Goal: Task Accomplishment & Management: Use online tool/utility

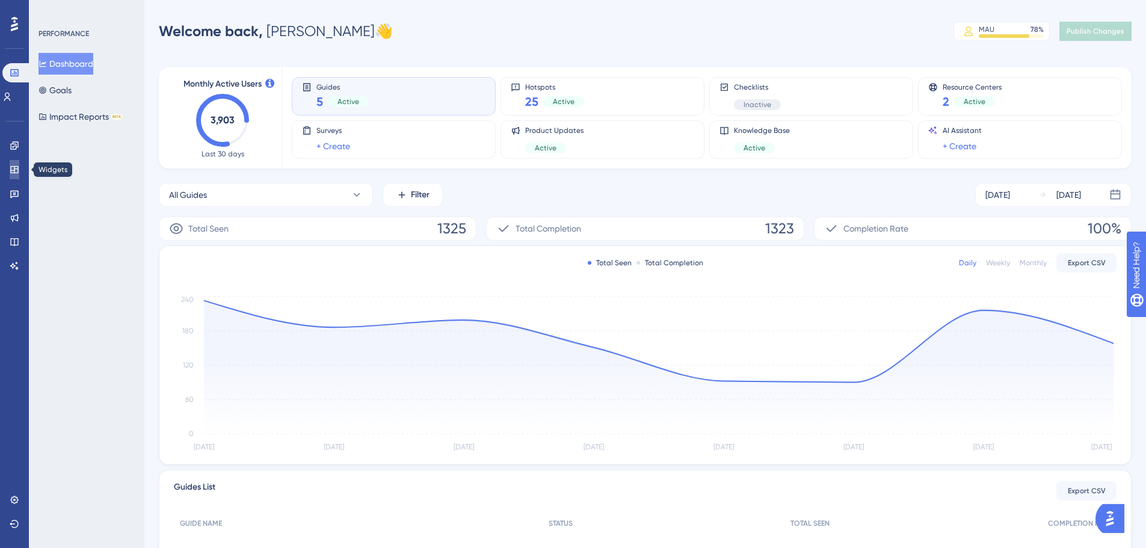
click at [13, 166] on icon at bounding box center [15, 170] width 10 height 10
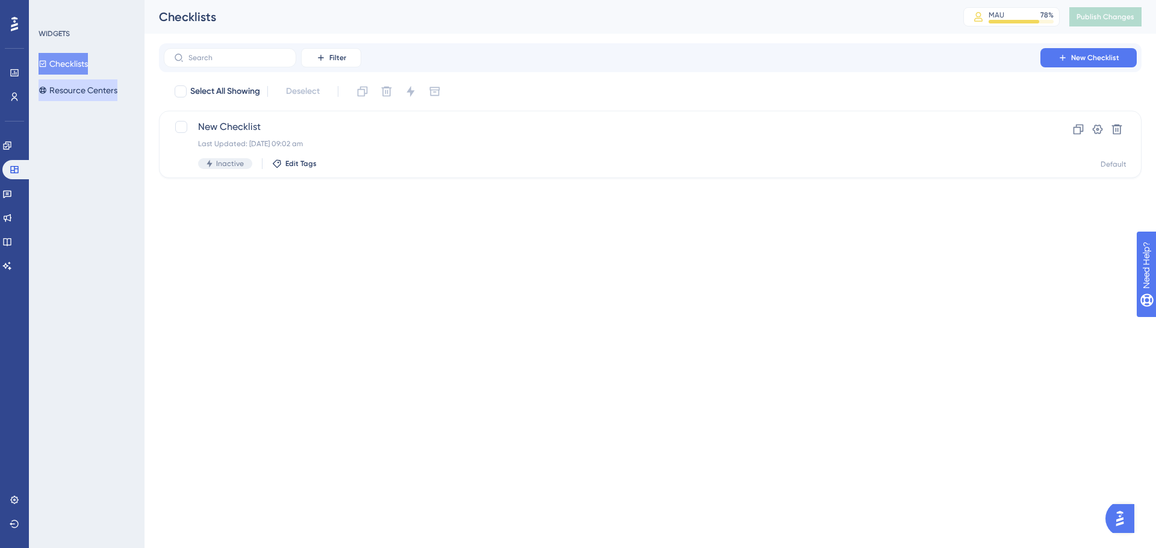
click at [81, 90] on button "Resource Centers" at bounding box center [78, 90] width 79 height 22
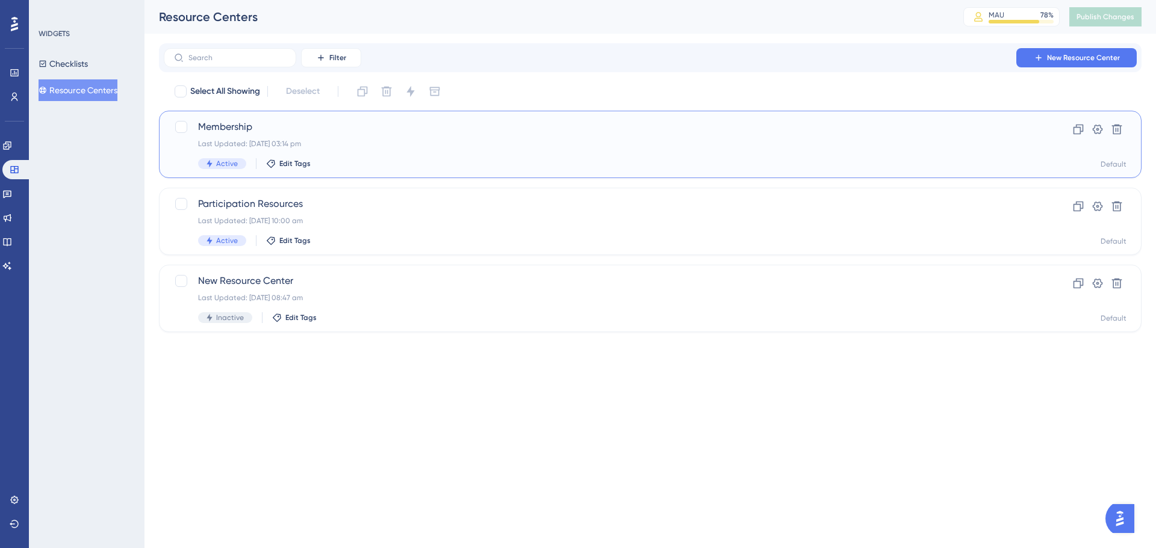
click at [232, 127] on span "Membership" at bounding box center [602, 127] width 808 height 14
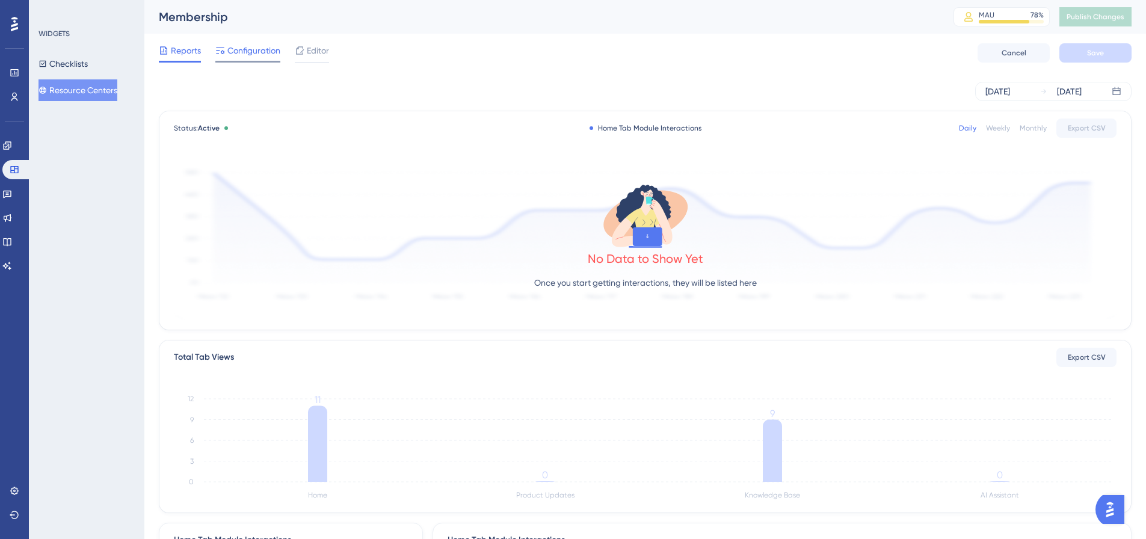
click at [259, 62] on div at bounding box center [247, 62] width 65 height 2
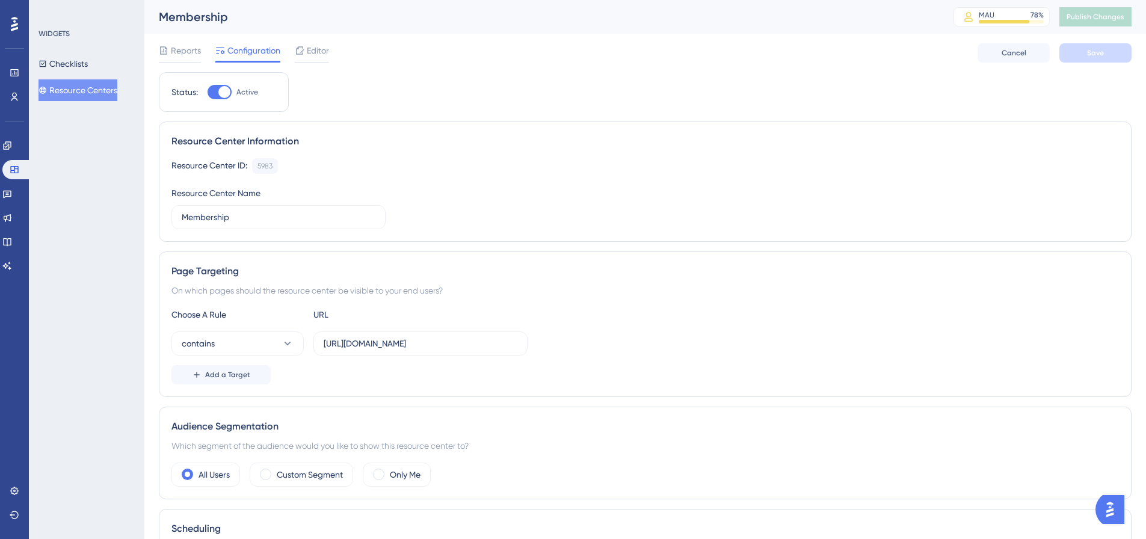
click at [315, 54] on span "Editor" at bounding box center [318, 50] width 22 height 14
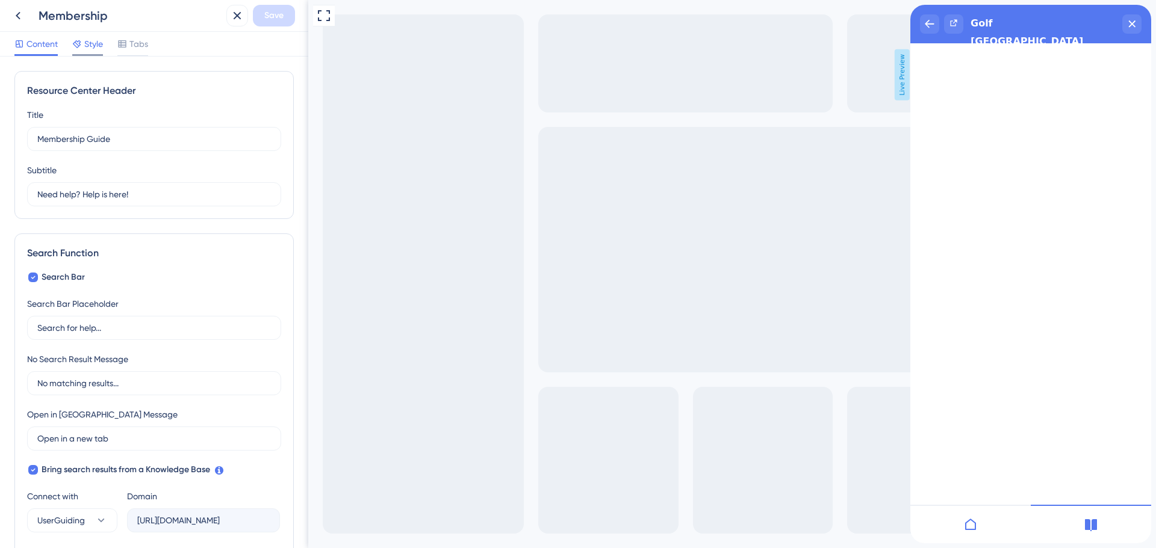
click at [92, 43] on span "Style" at bounding box center [93, 44] width 19 height 14
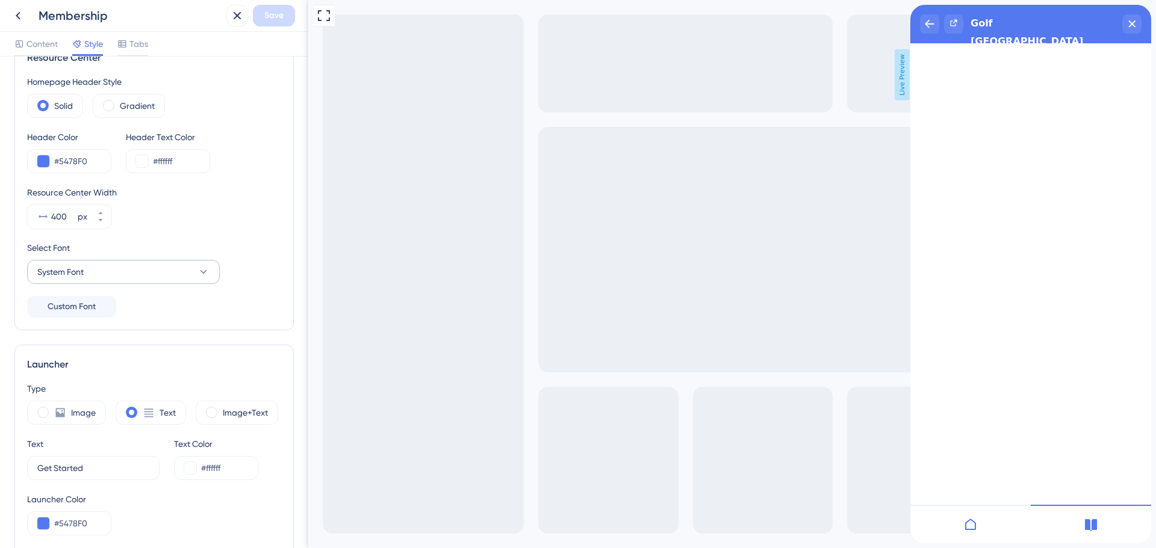
scroll to position [60, 0]
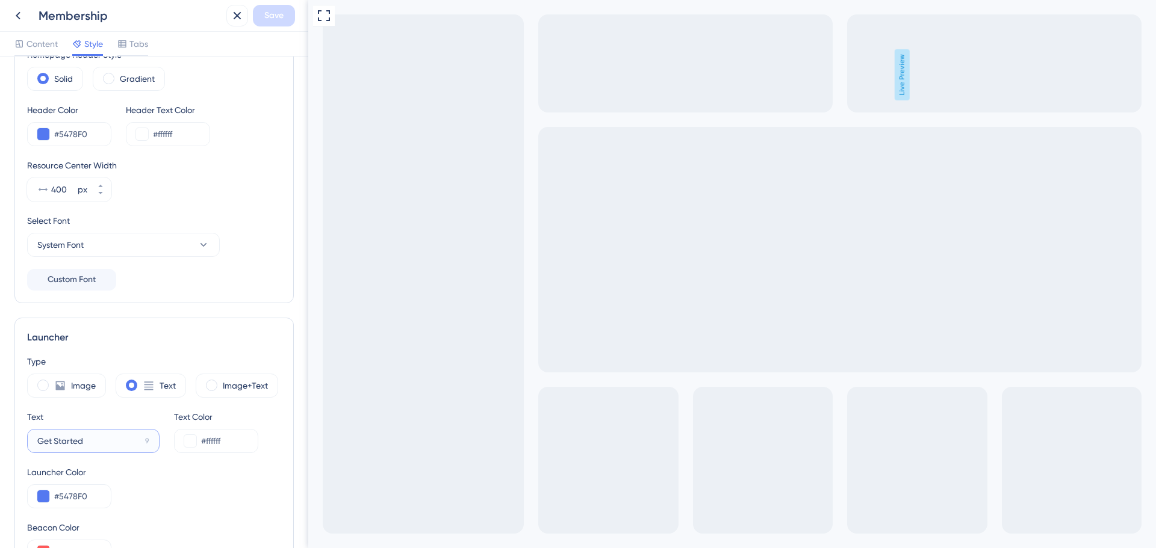
drag, startPoint x: 91, startPoint y: 445, endPoint x: 34, endPoint y: 435, distance: 57.5
click at [34, 435] on label "Get Started 9" at bounding box center [93, 441] width 132 height 24
type input "Membership Guide"
click at [264, 12] on span "Save" at bounding box center [273, 15] width 19 height 14
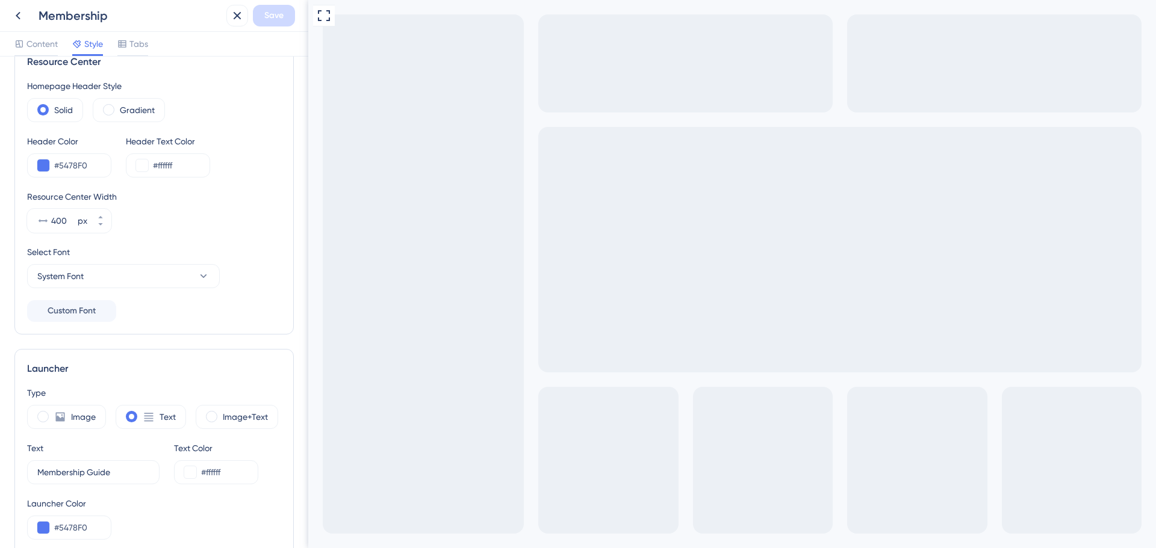
scroll to position [0, 0]
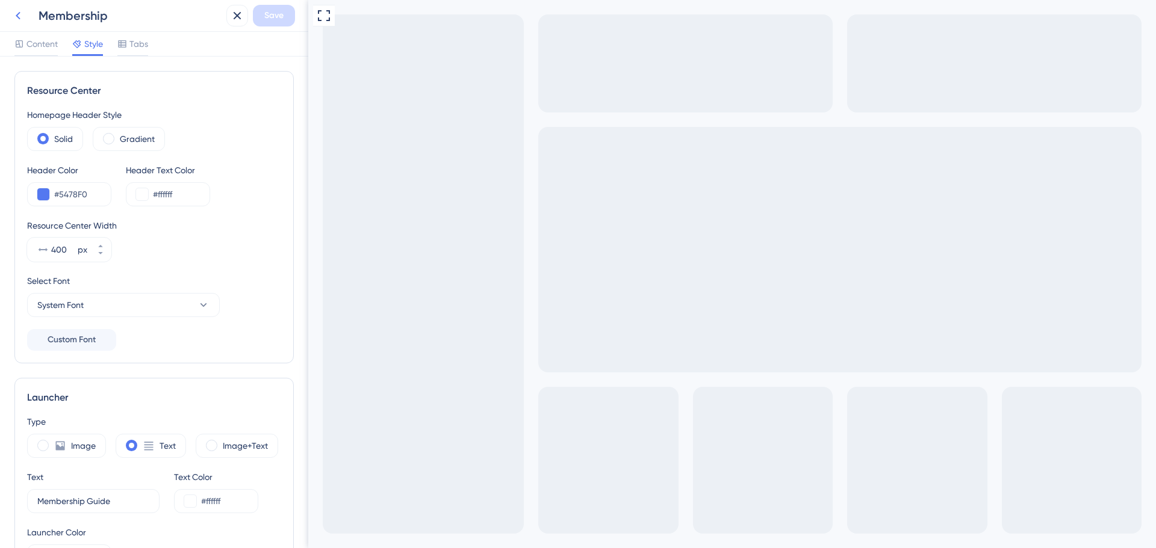
click at [23, 16] on icon at bounding box center [18, 15] width 14 height 14
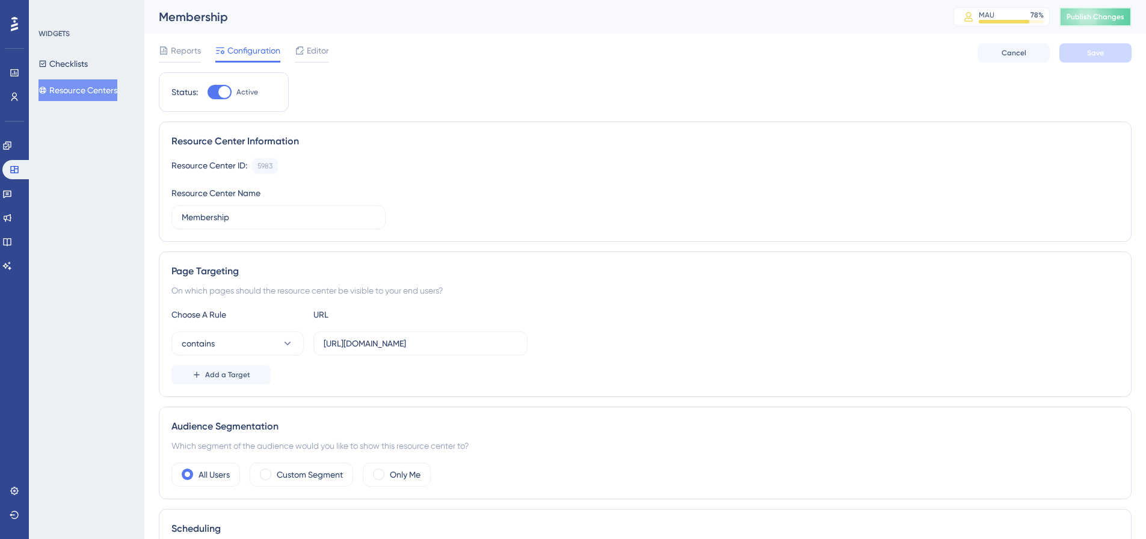
click at [1122, 18] on span "Publish Changes" at bounding box center [1096, 17] width 58 height 10
click at [180, 49] on span "Reports" at bounding box center [186, 50] width 30 height 14
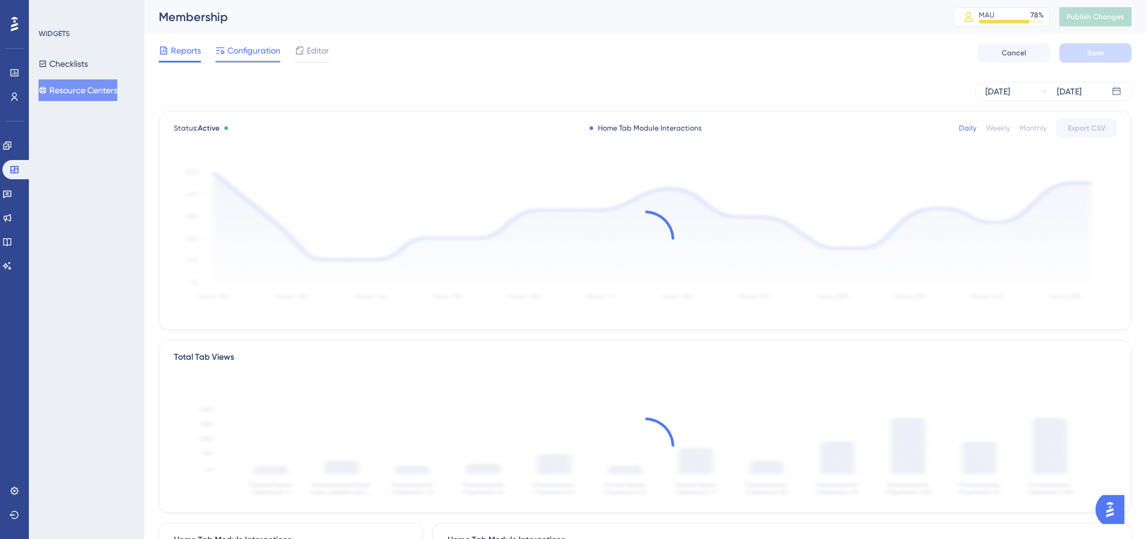
click at [234, 56] on span "Configuration" at bounding box center [253, 50] width 53 height 14
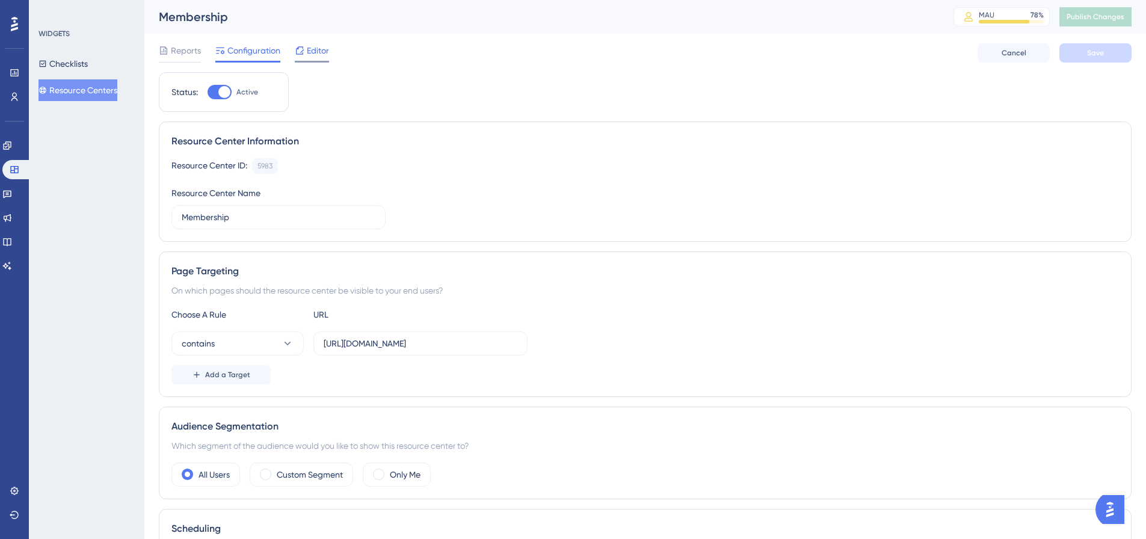
click at [318, 54] on span "Editor" at bounding box center [318, 50] width 22 height 14
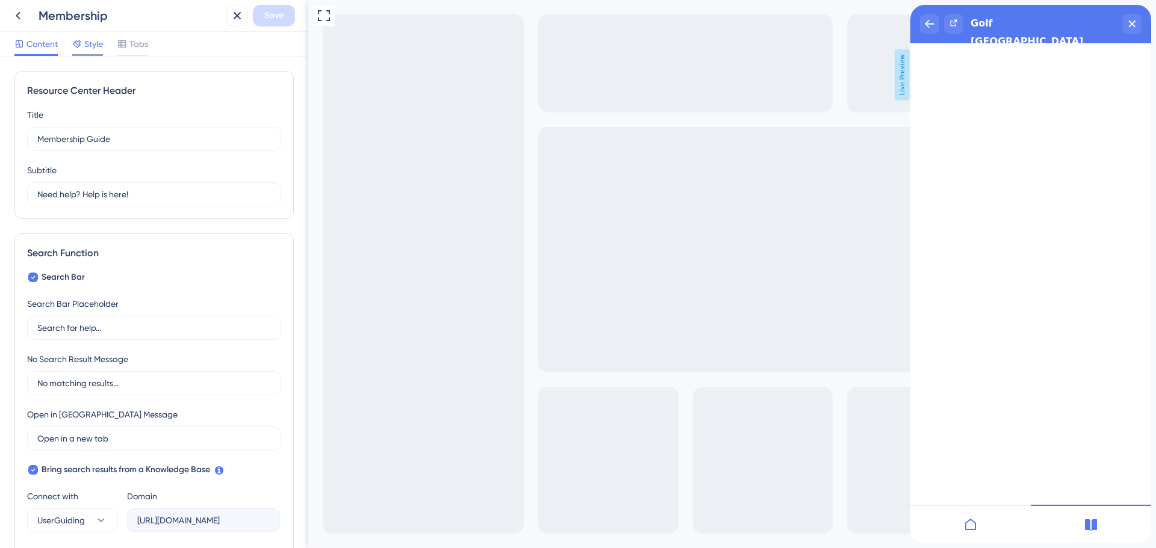
click at [85, 42] on span "Style" at bounding box center [93, 44] width 19 height 14
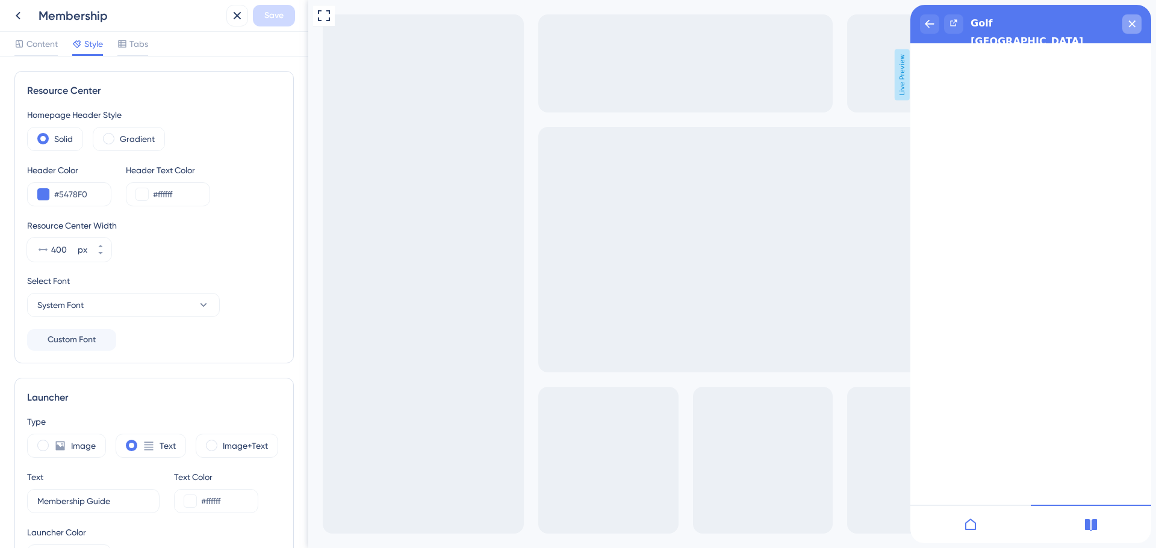
click at [1130, 22] on icon "close resource center" at bounding box center [1131, 23] width 7 height 7
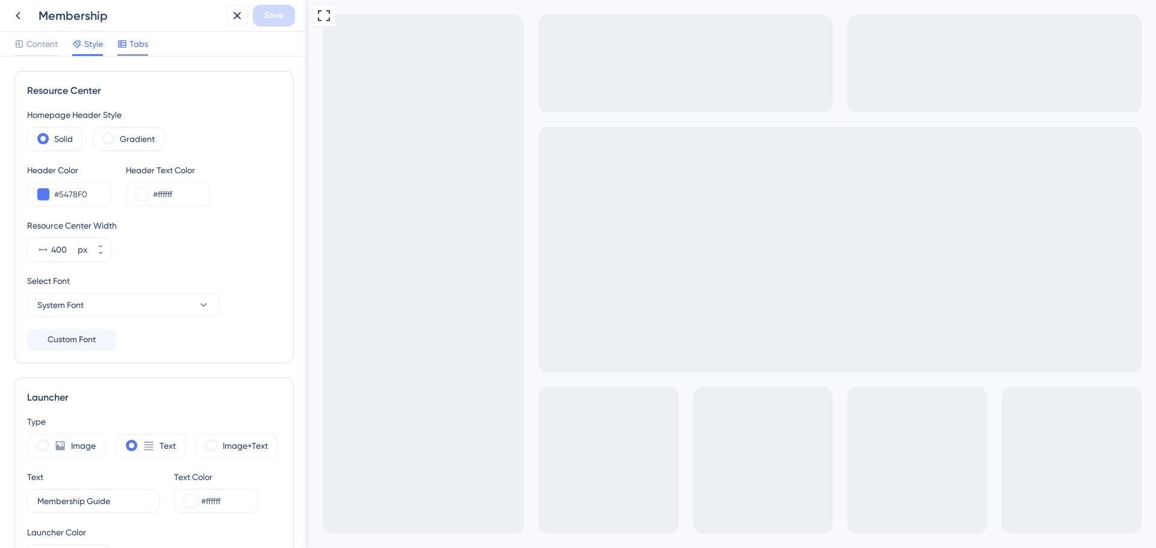
click at [143, 43] on span "Tabs" at bounding box center [138, 44] width 19 height 14
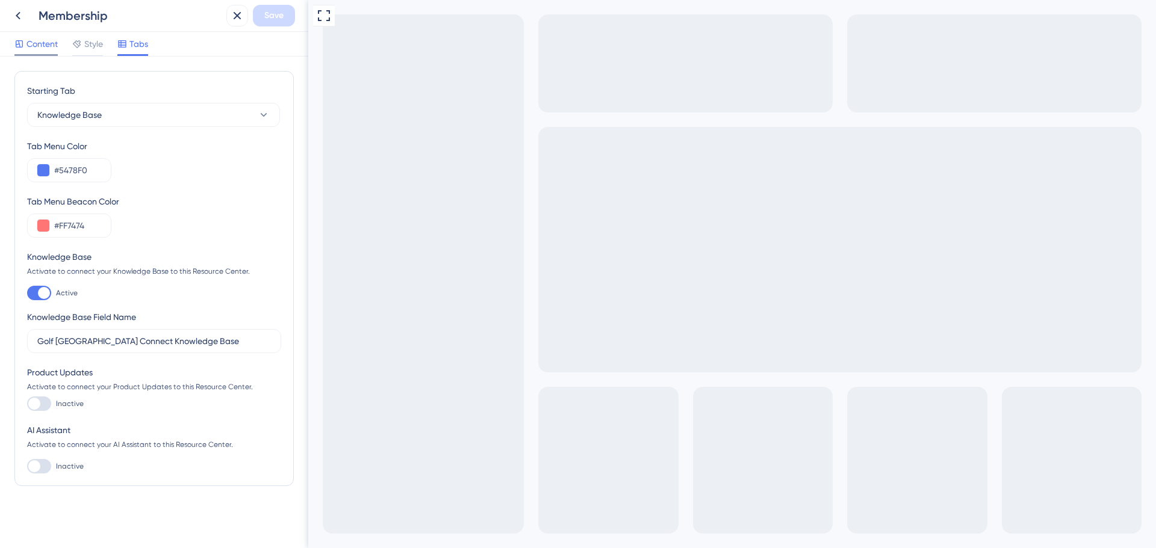
click at [38, 43] on span "Content" at bounding box center [41, 44] width 31 height 14
